Goal: Entertainment & Leisure: Consume media (video, audio)

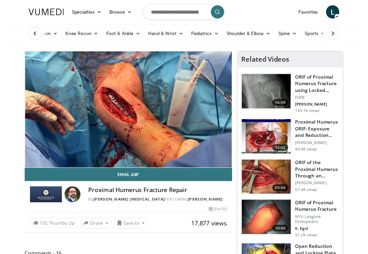
scroll to position [7, 0]
